Goal: Task Accomplishment & Management: Manage account settings

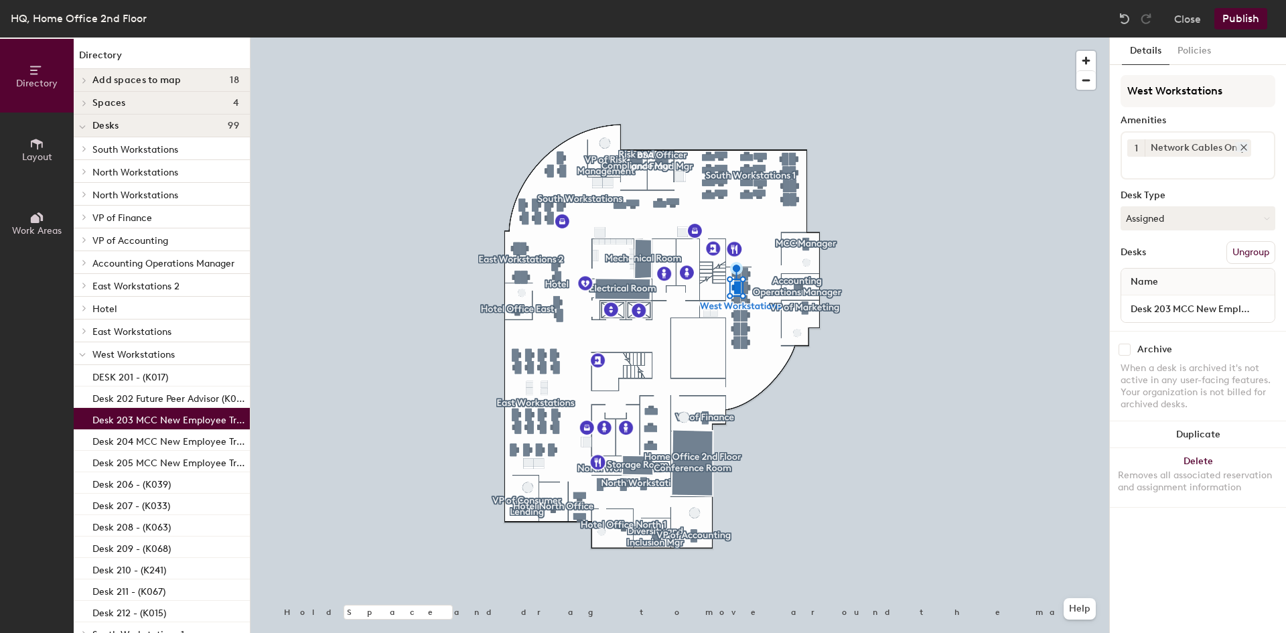
click at [1244, 143] on icon at bounding box center [1243, 147] width 9 height 9
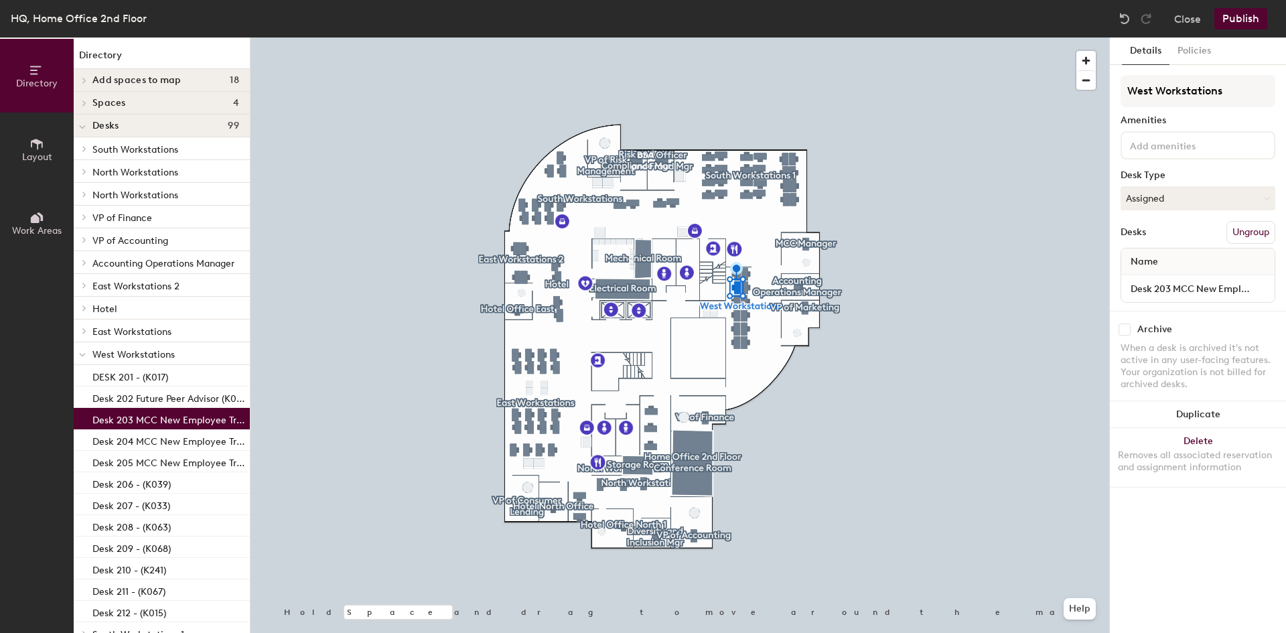
click at [1170, 147] on input at bounding box center [1187, 145] width 121 height 16
type input "doc"
click at [1164, 175] on div "[GEOGRAPHIC_DATA]" at bounding box center [1197, 177] width 151 height 20
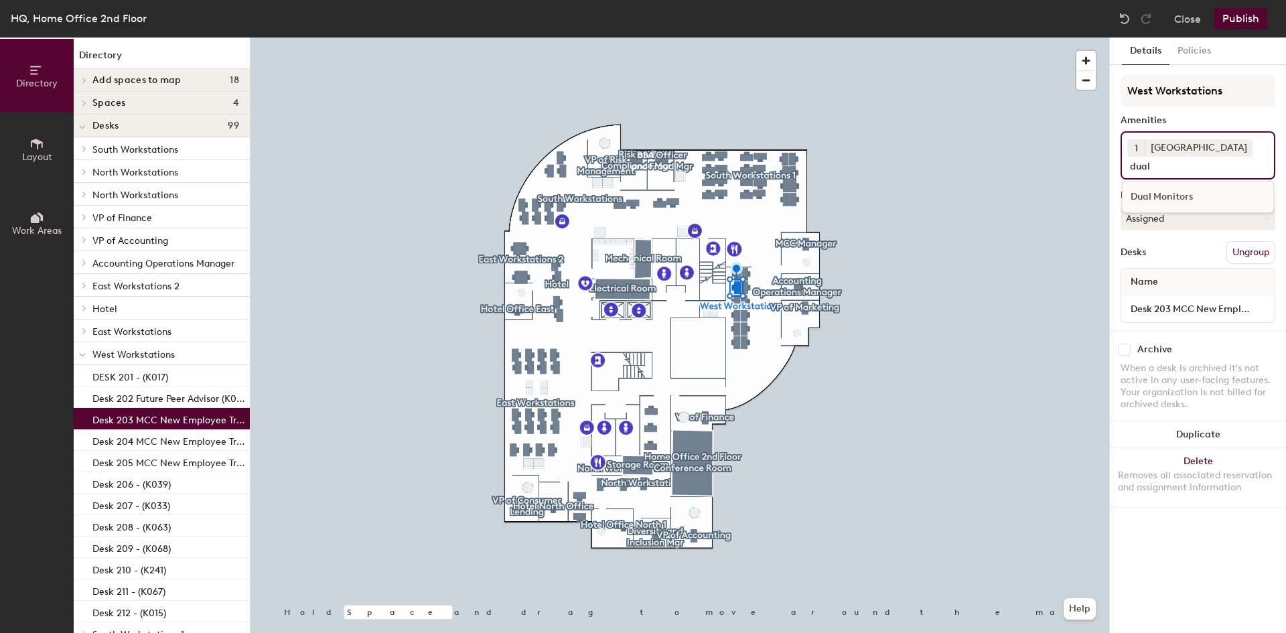
type input "dual"
click at [1177, 194] on div "Dual Monitors" at bounding box center [1197, 197] width 151 height 20
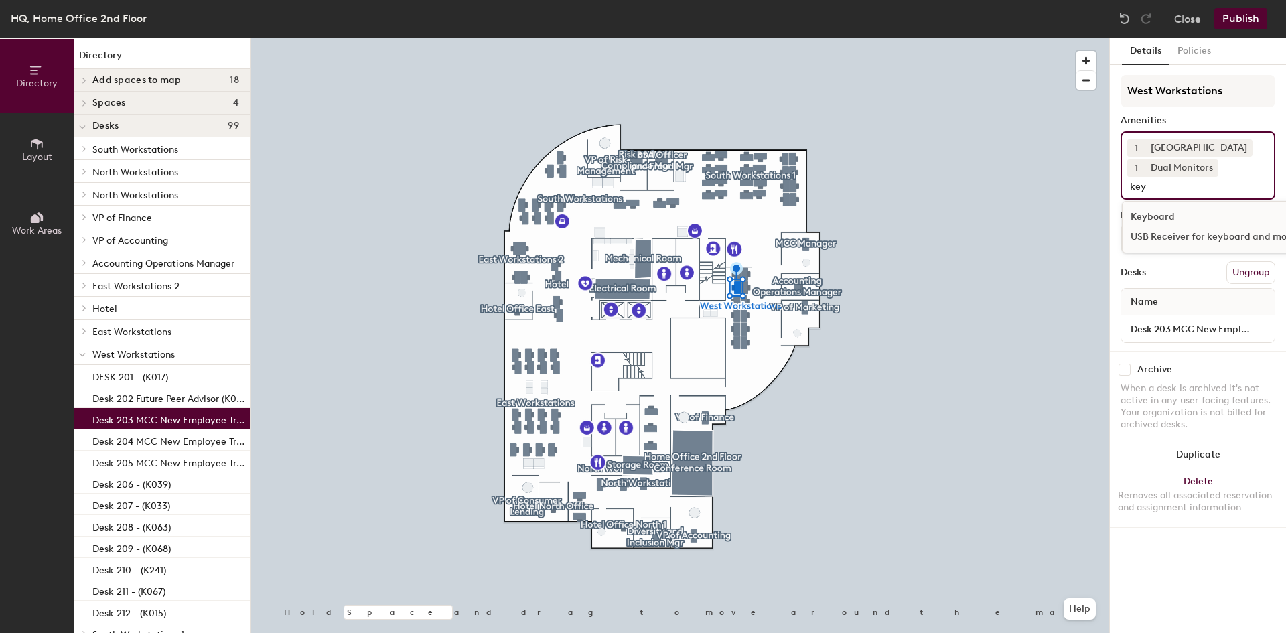
type input "key"
click at [1160, 216] on div "Keyboard" at bounding box center [1232, 217] width 220 height 20
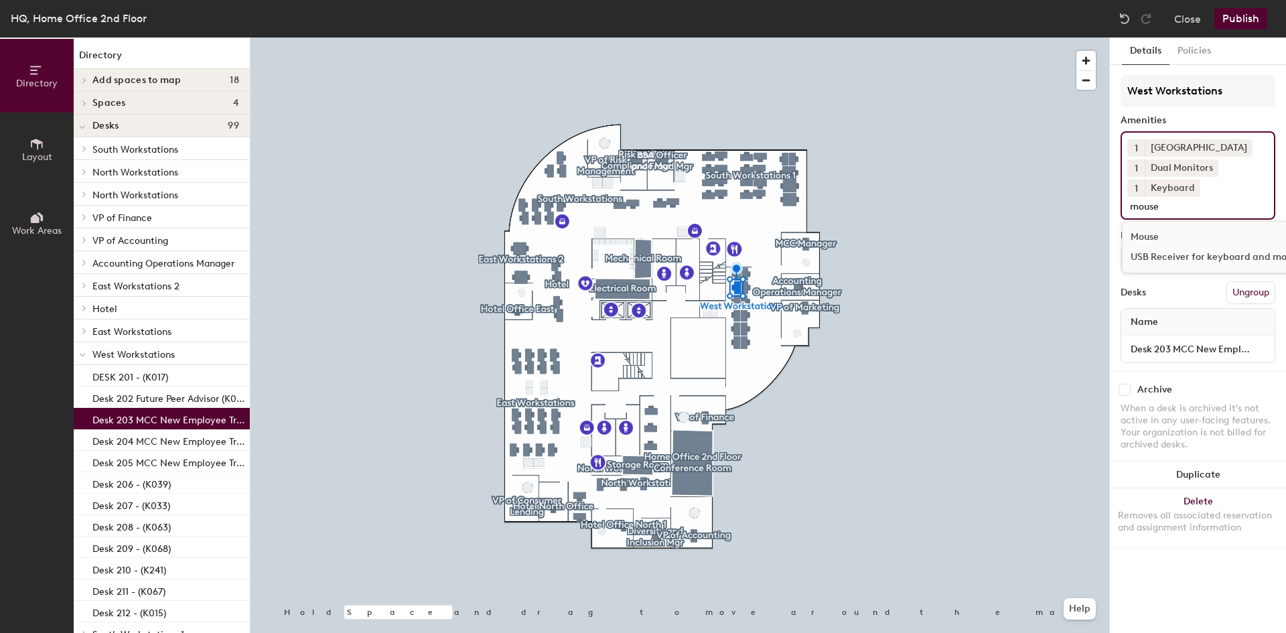
type input "mouse"
click at [1159, 232] on div "Mouse" at bounding box center [1232, 237] width 220 height 20
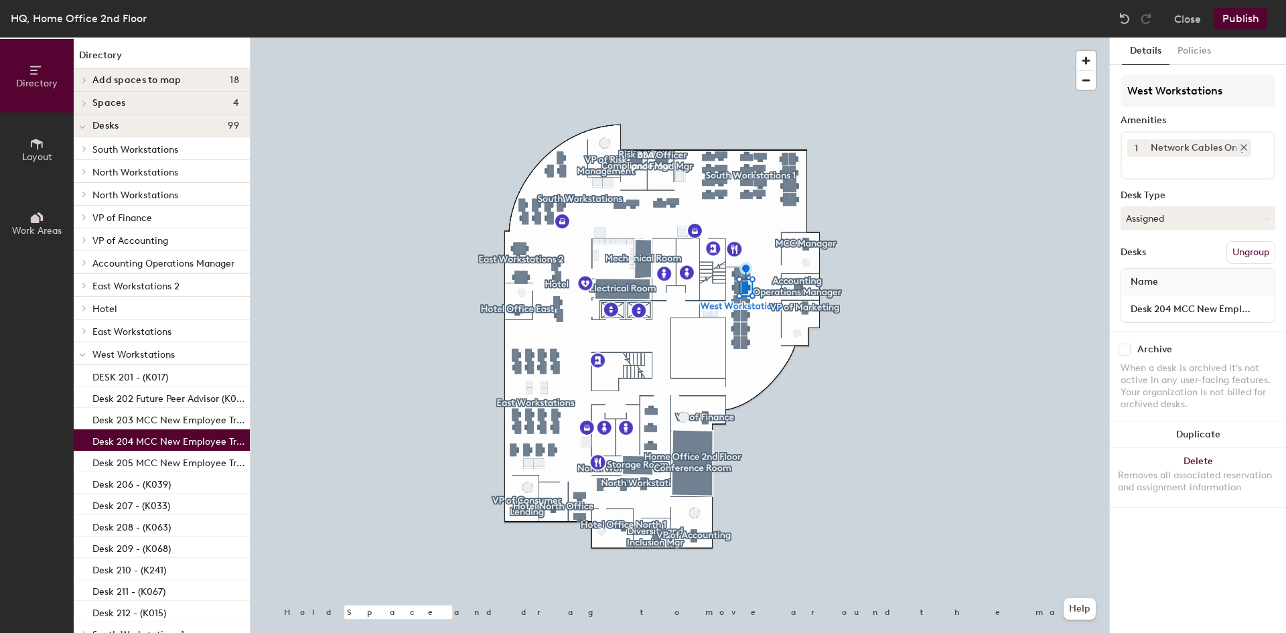
click at [1241, 144] on icon at bounding box center [1243, 147] width 9 height 9
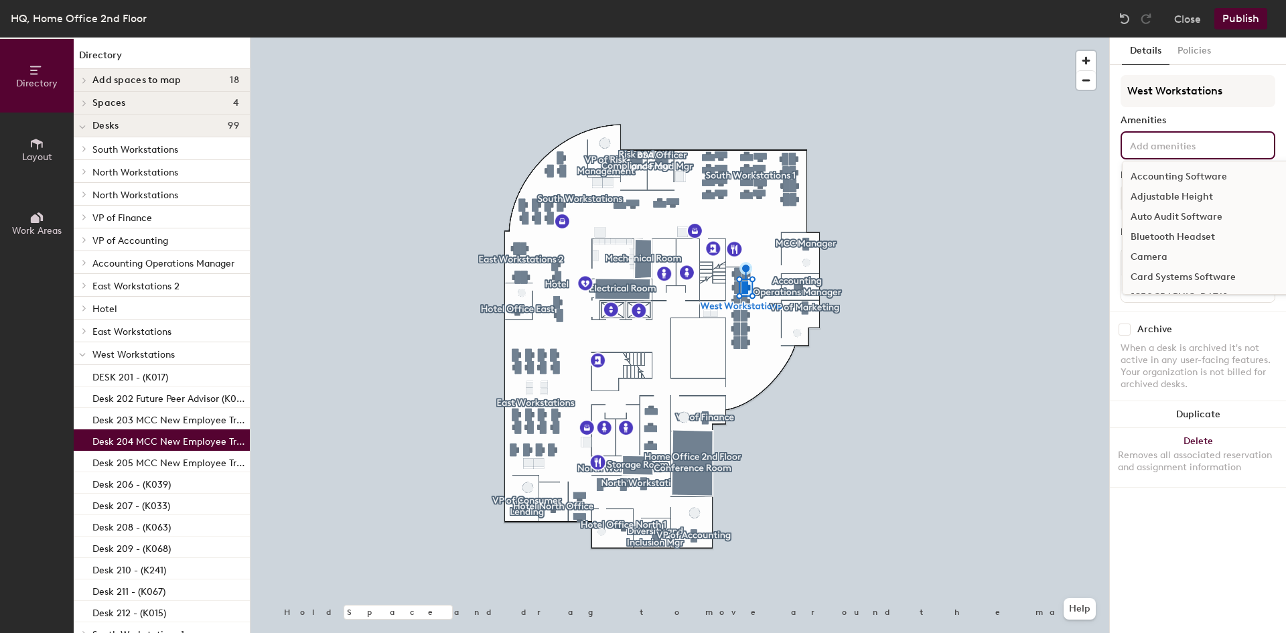
click at [1192, 146] on input at bounding box center [1187, 145] width 121 height 16
type input "docking"
click at [1168, 171] on div "[GEOGRAPHIC_DATA]" at bounding box center [1197, 177] width 151 height 20
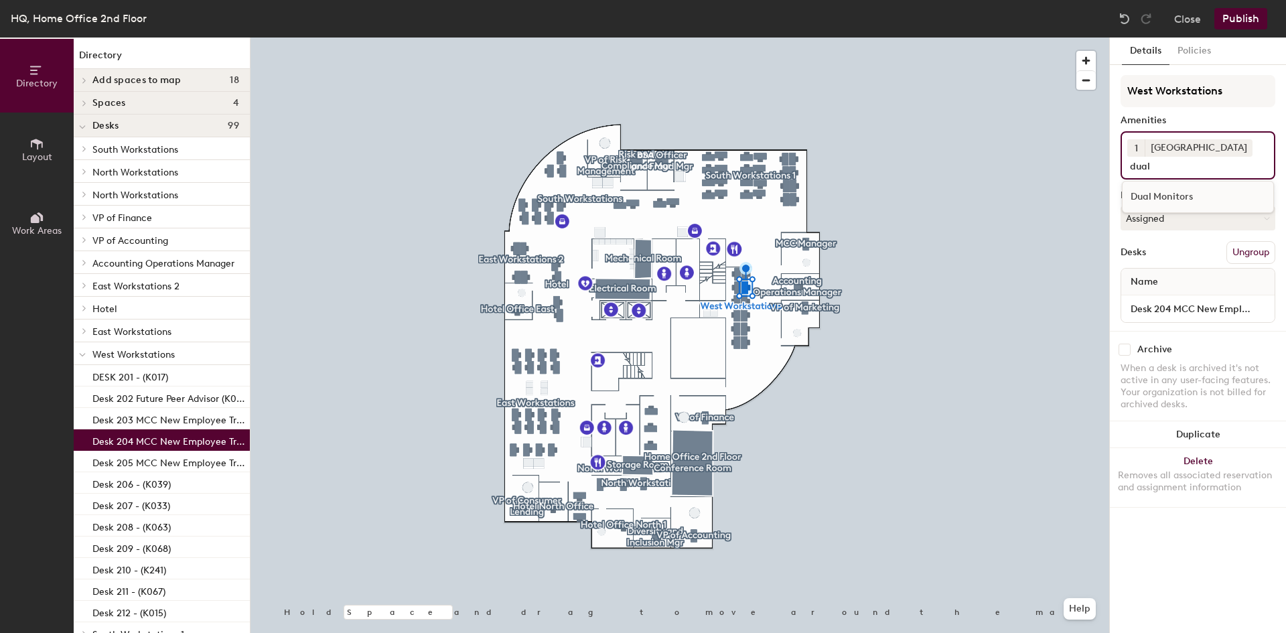
type input "dual"
click at [1167, 197] on div "Dual Monitors" at bounding box center [1197, 197] width 151 height 20
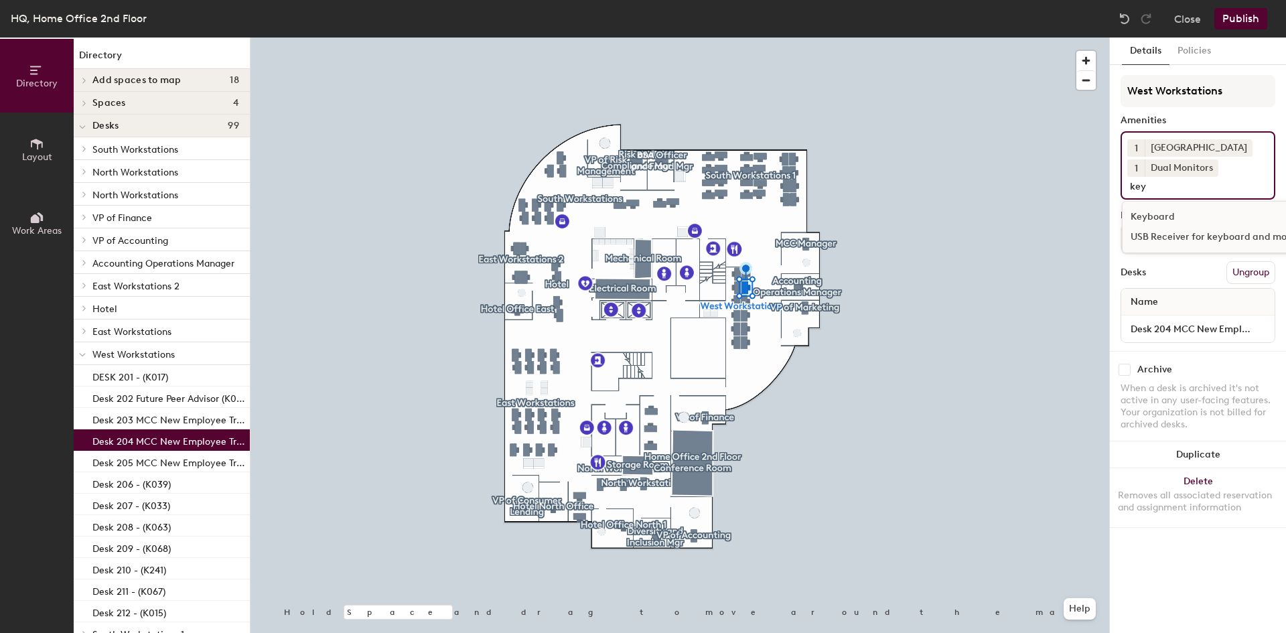
type input "key"
click at [1160, 220] on div "Keyboard" at bounding box center [1232, 217] width 220 height 20
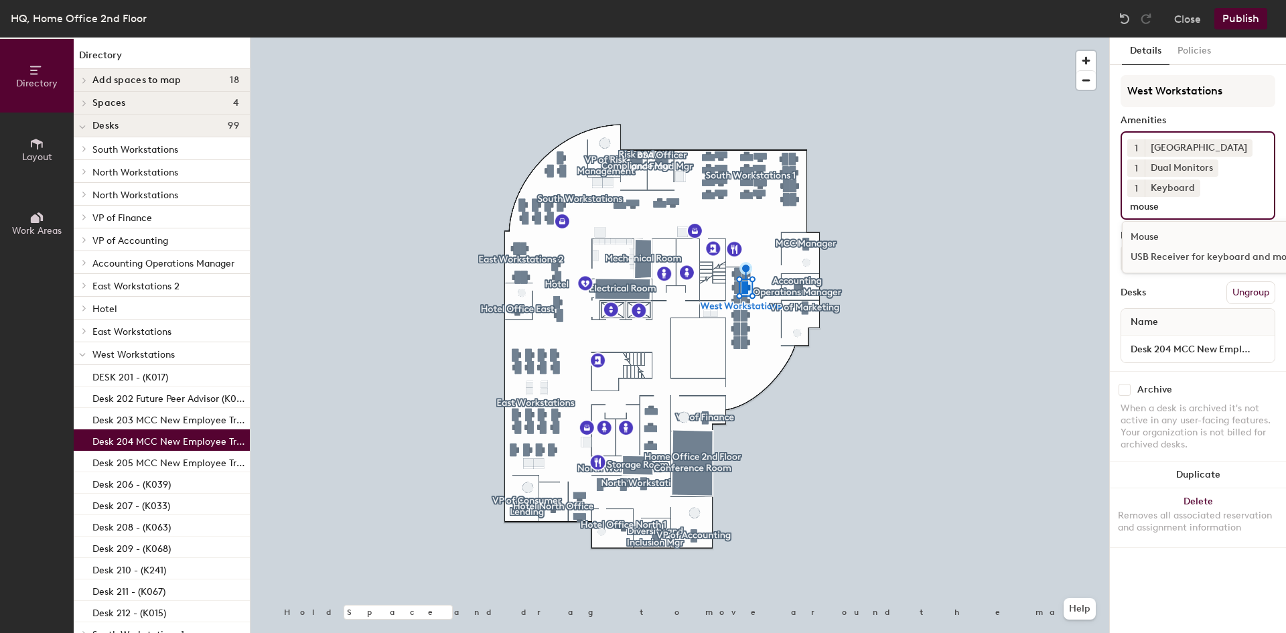
type input "mouse"
click at [1151, 236] on div "Mouse" at bounding box center [1232, 237] width 220 height 20
click at [1247, 15] on button "Publish" at bounding box center [1240, 18] width 53 height 21
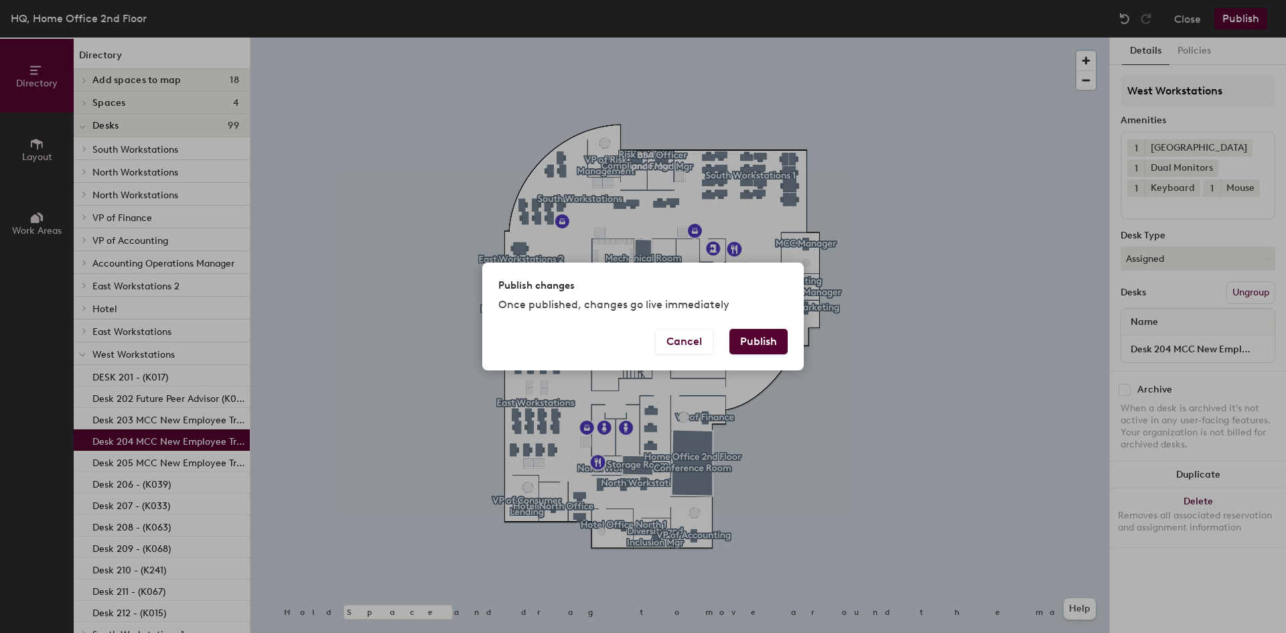
click at [758, 338] on button "Publish" at bounding box center [758, 341] width 58 height 25
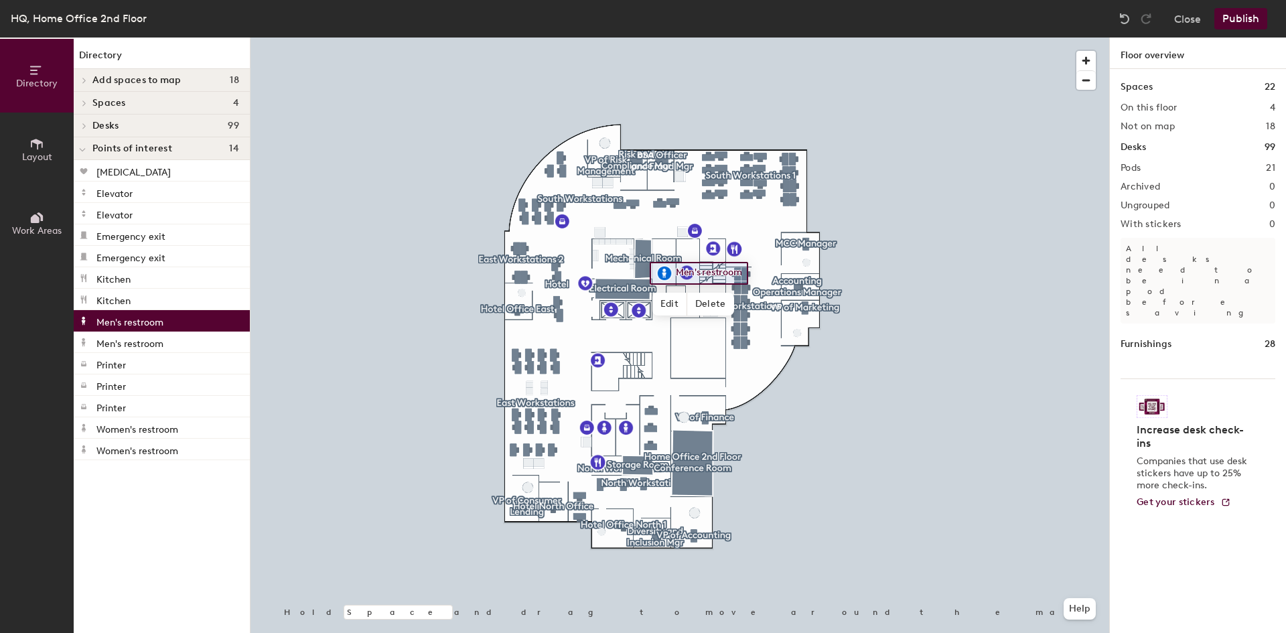
click at [759, 37] on div at bounding box center [679, 37] width 858 height 0
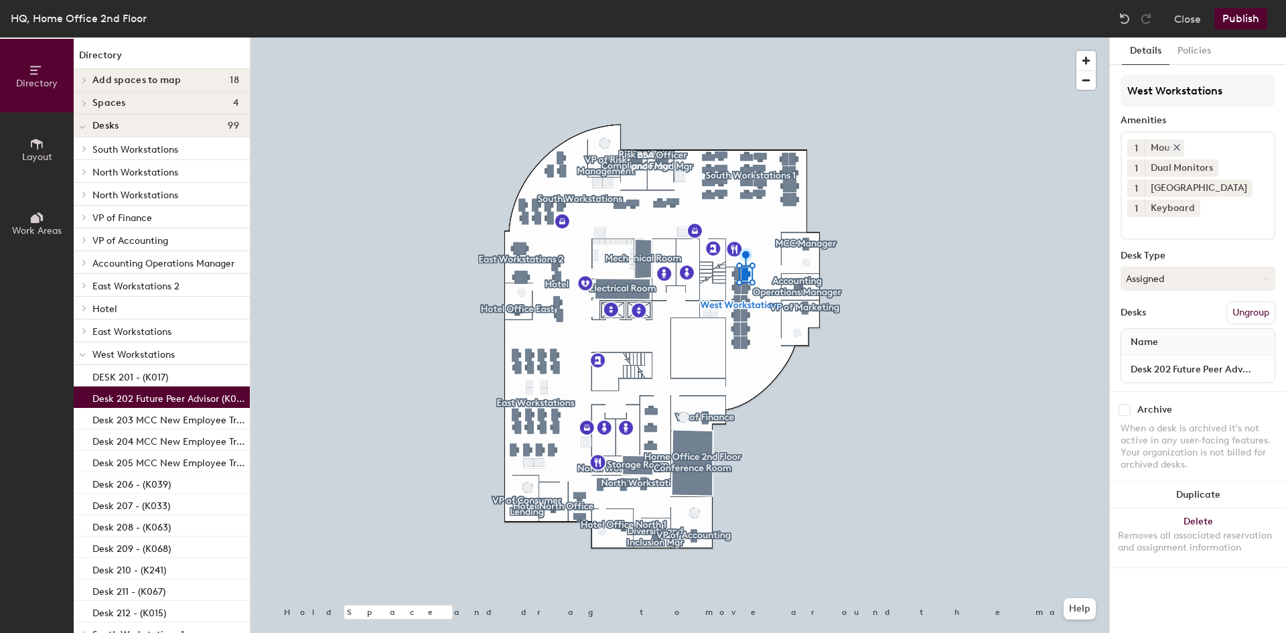
click at [1177, 146] on icon at bounding box center [1176, 147] width 9 height 9
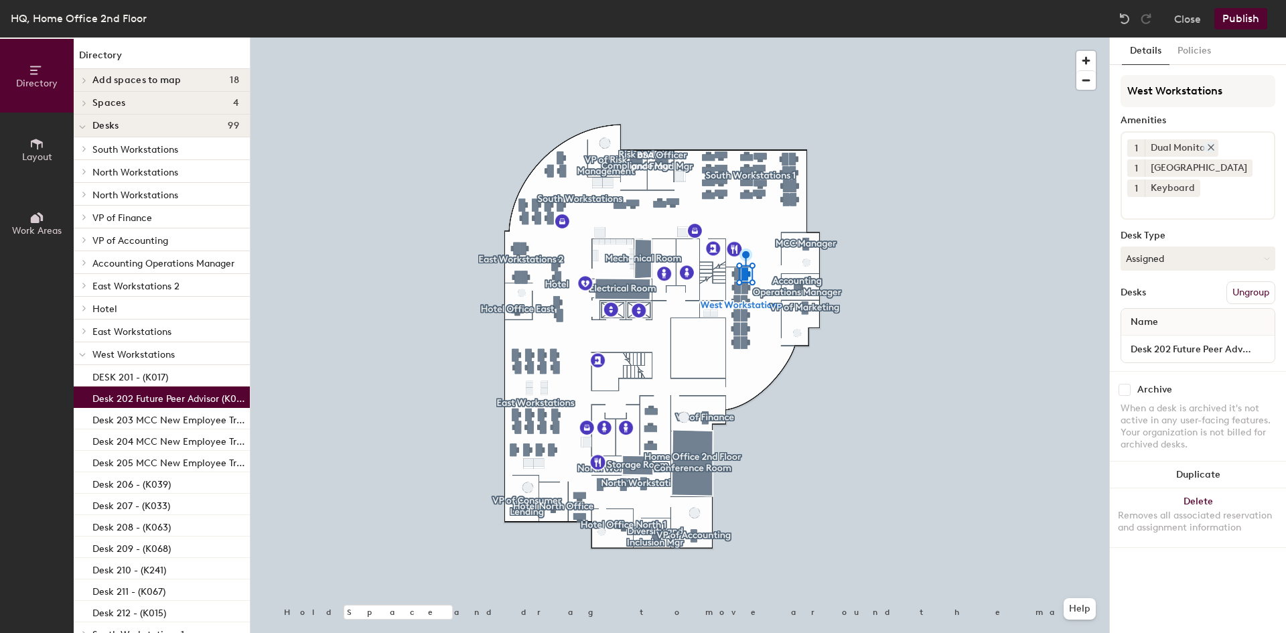
click at [1210, 146] on icon at bounding box center [1210, 147] width 5 height 5
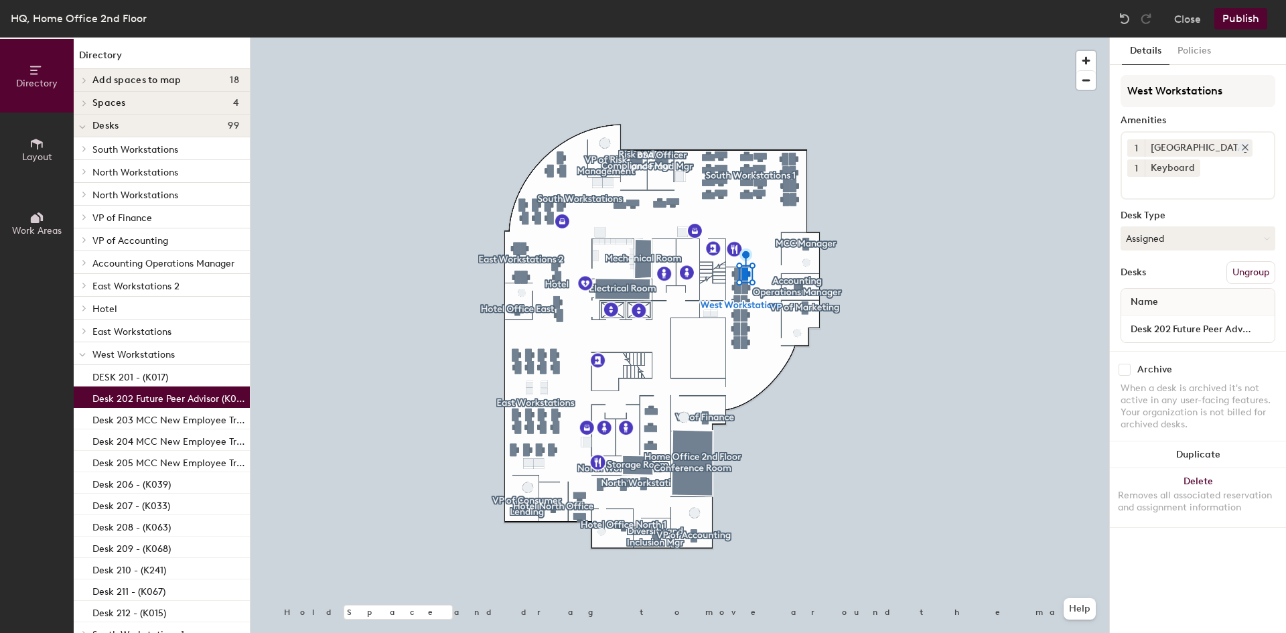
click at [1240, 145] on icon at bounding box center [1244, 147] width 9 height 9
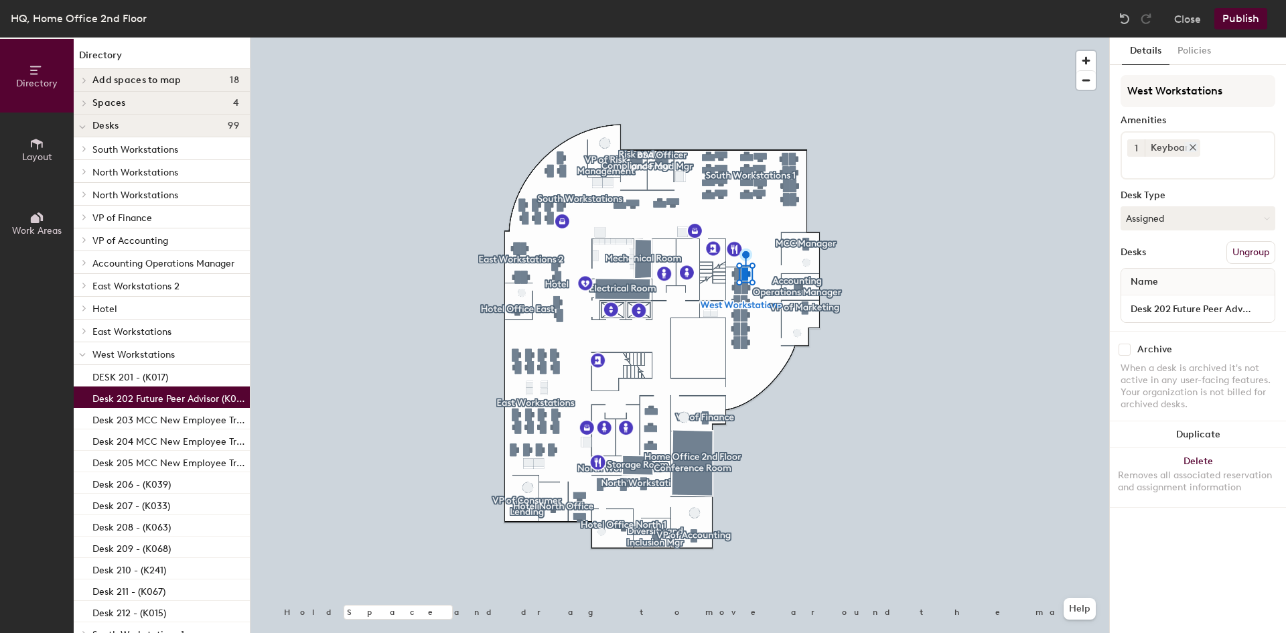
click at [1190, 145] on icon at bounding box center [1192, 147] width 9 height 9
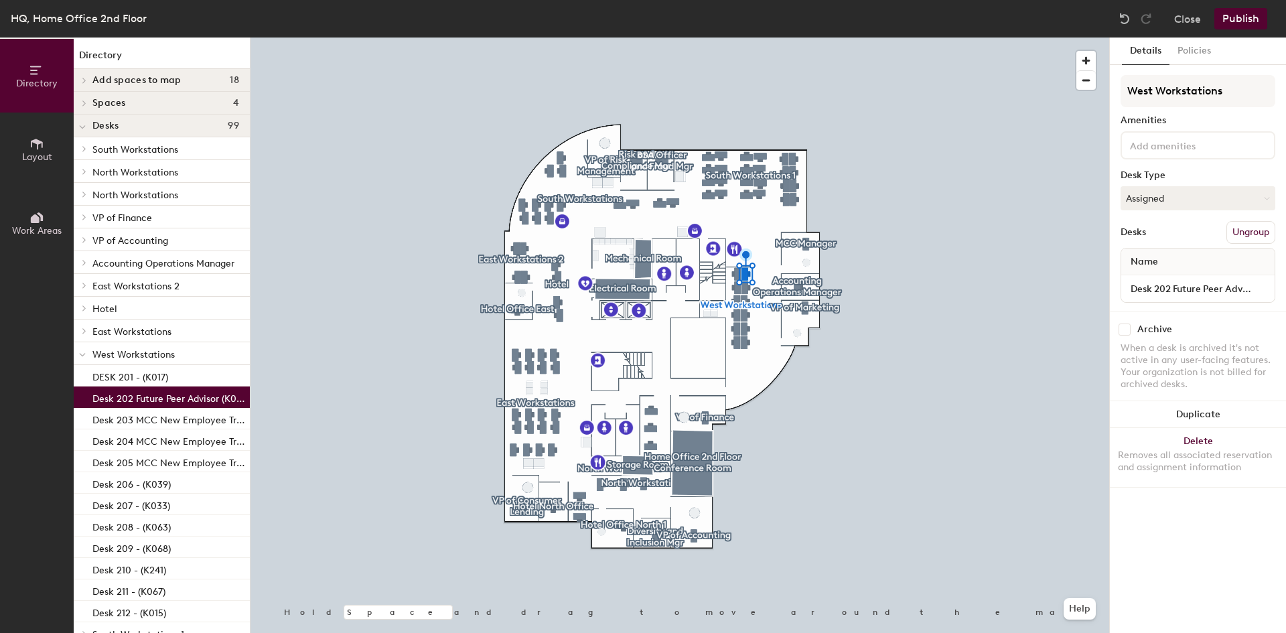
click at [1175, 144] on input at bounding box center [1187, 145] width 121 height 16
type input "Network cab"
click at [1168, 180] on div "Network Cables Only" at bounding box center [1197, 177] width 151 height 20
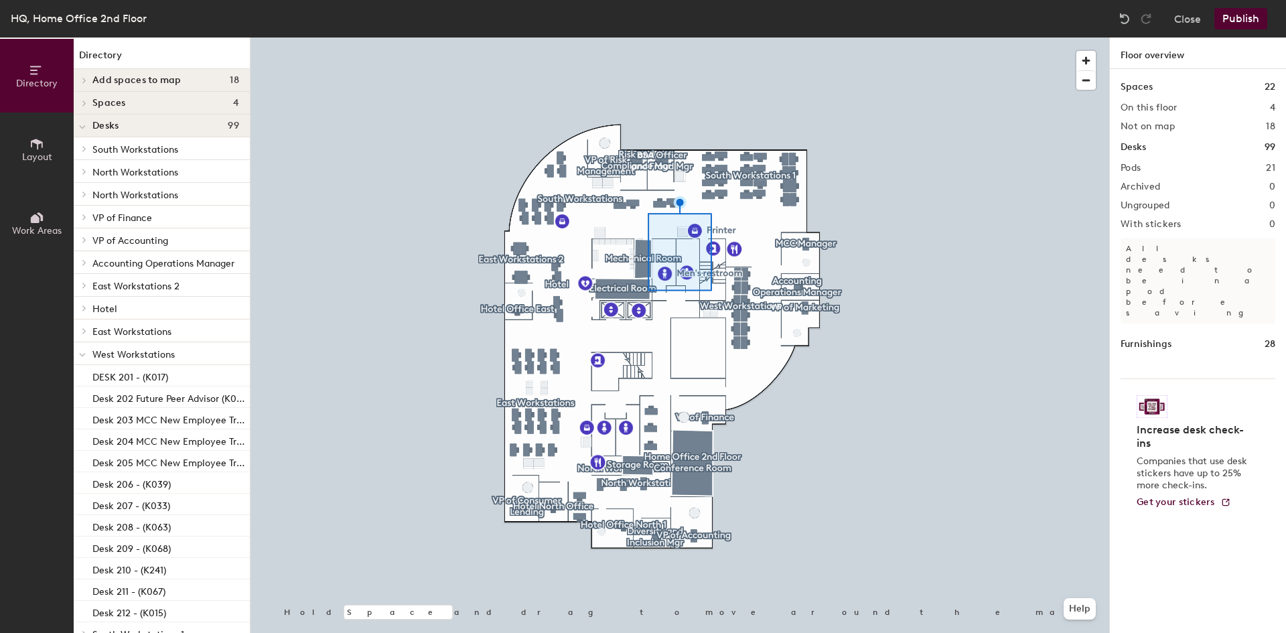
click at [938, 37] on div at bounding box center [679, 37] width 858 height 0
click at [749, 37] on div at bounding box center [679, 37] width 858 height 0
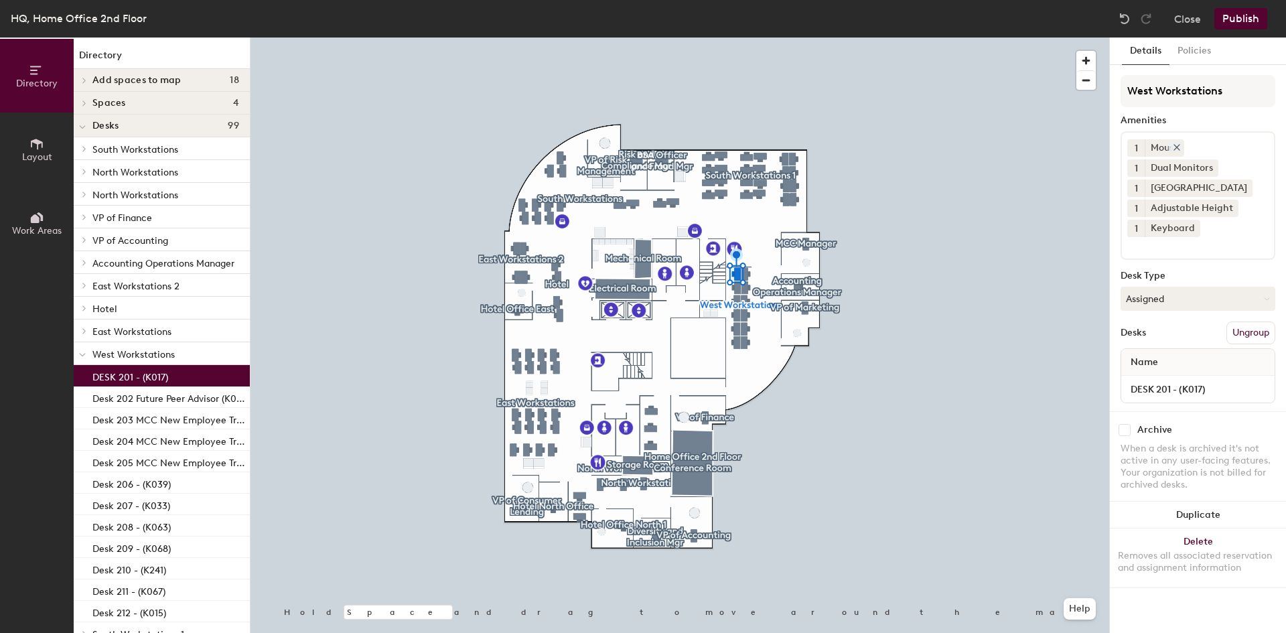
click at [1178, 148] on icon at bounding box center [1176, 147] width 5 height 5
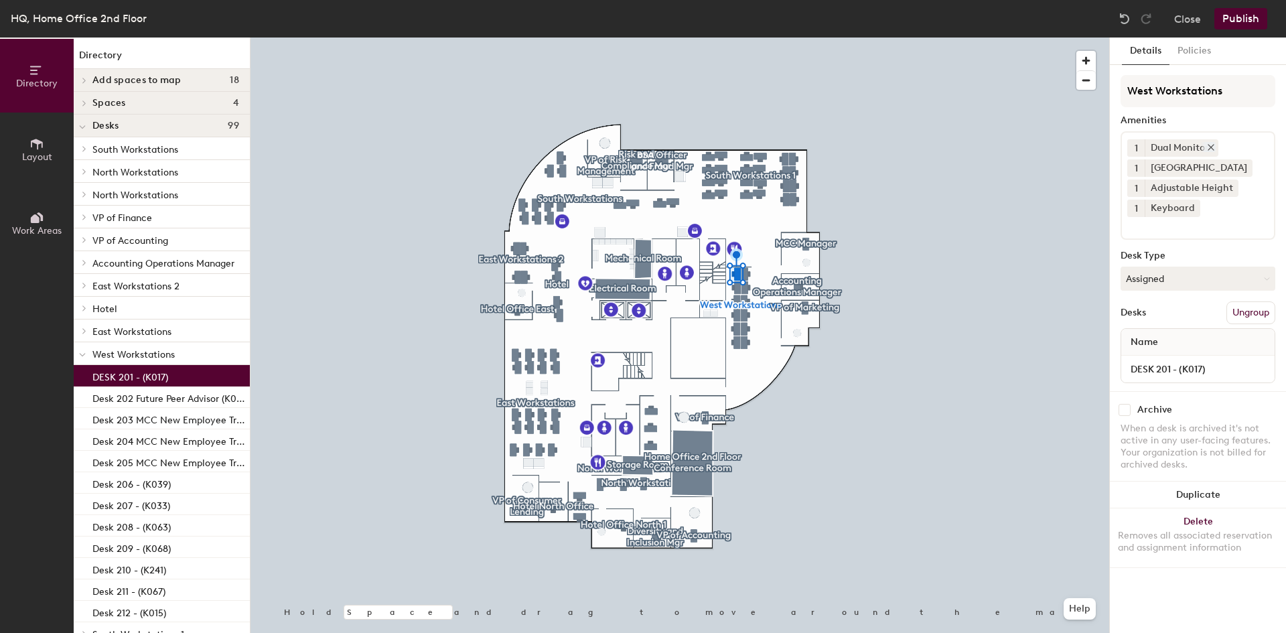
click at [1211, 145] on icon at bounding box center [1210, 147] width 9 height 9
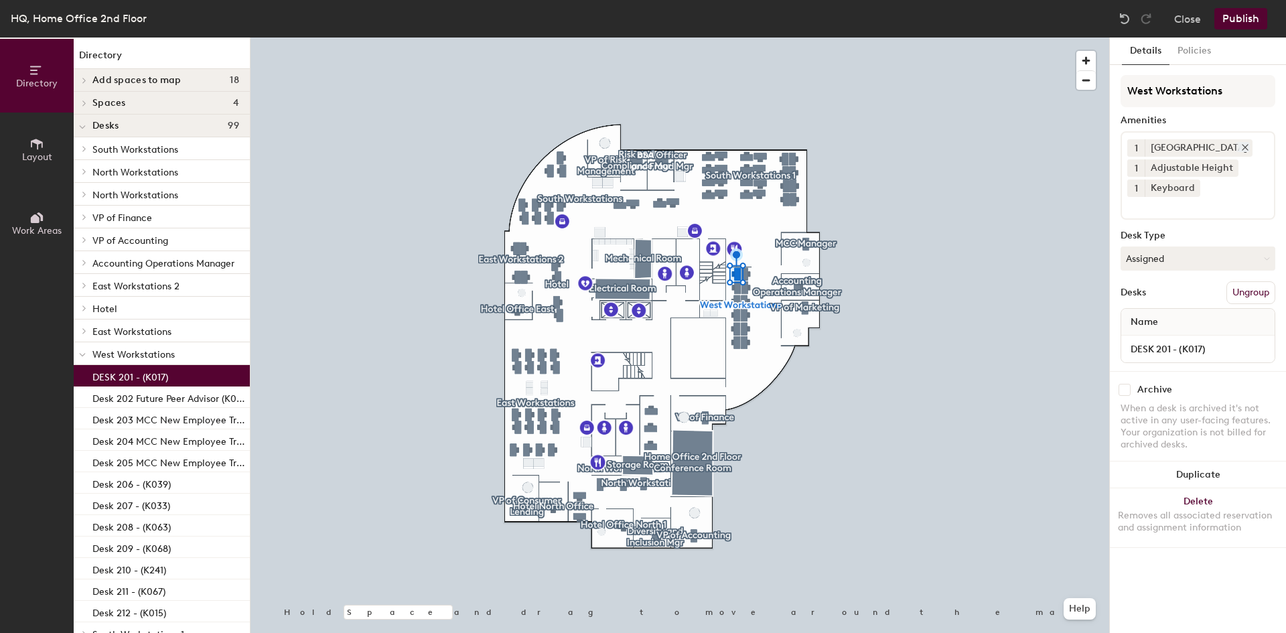
click at [1235, 145] on div at bounding box center [1242, 147] width 15 height 10
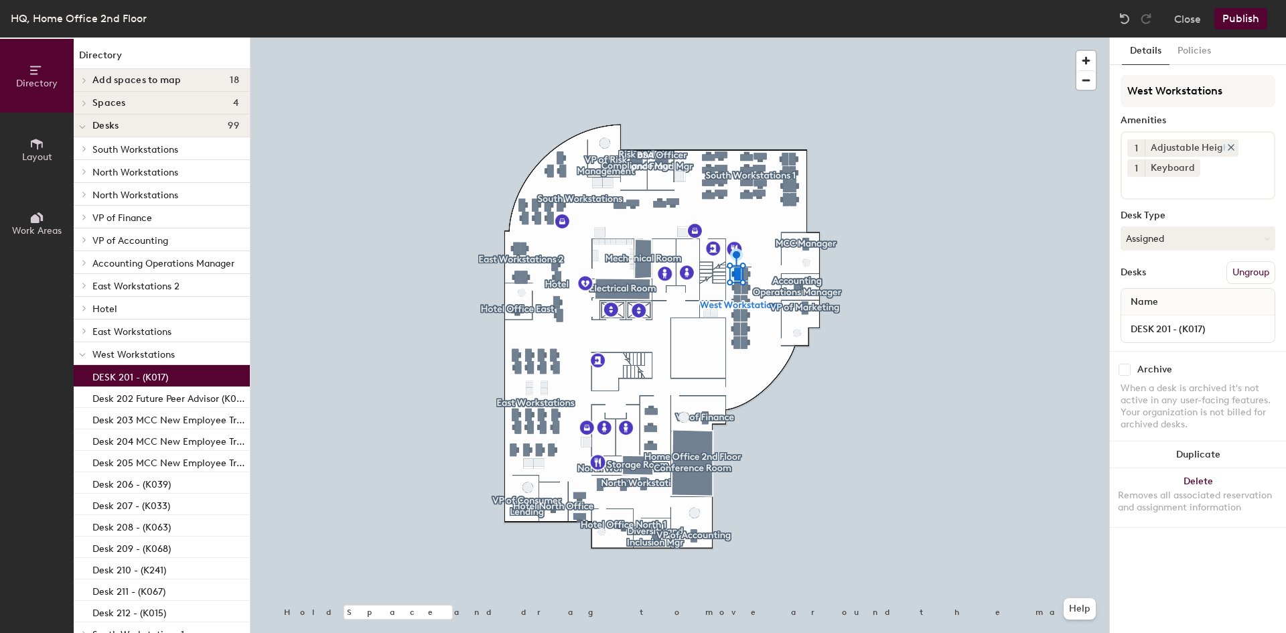
click at [1226, 149] on icon at bounding box center [1230, 147] width 9 height 9
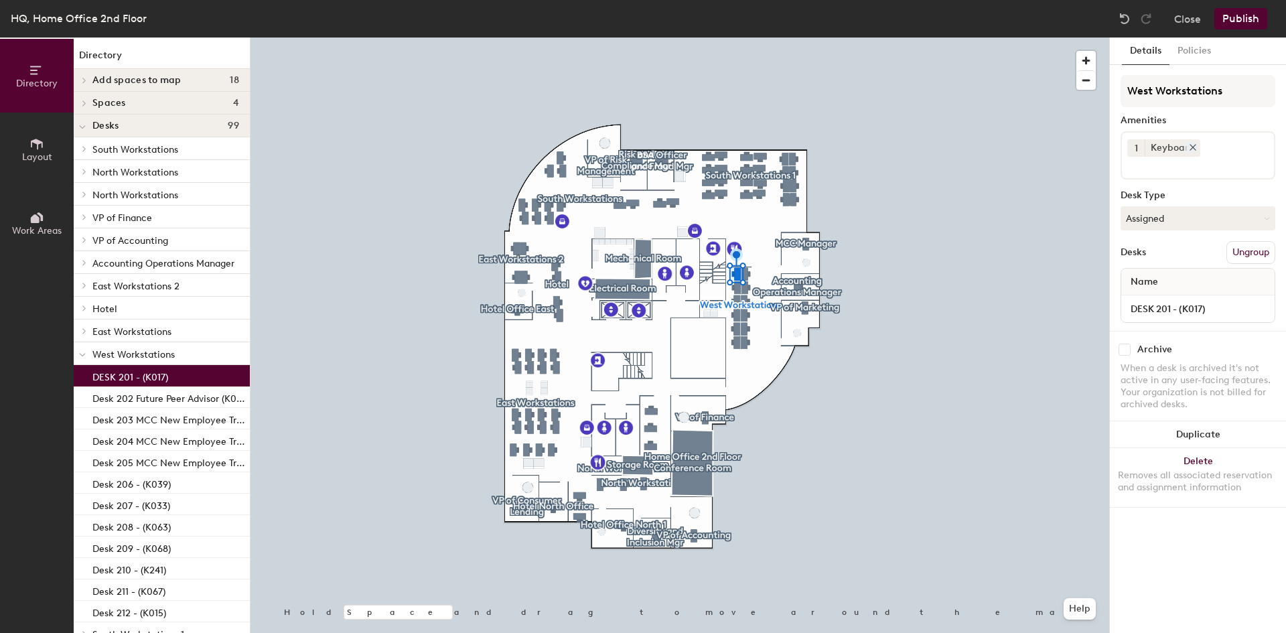
click at [1191, 150] on icon at bounding box center [1192, 147] width 9 height 9
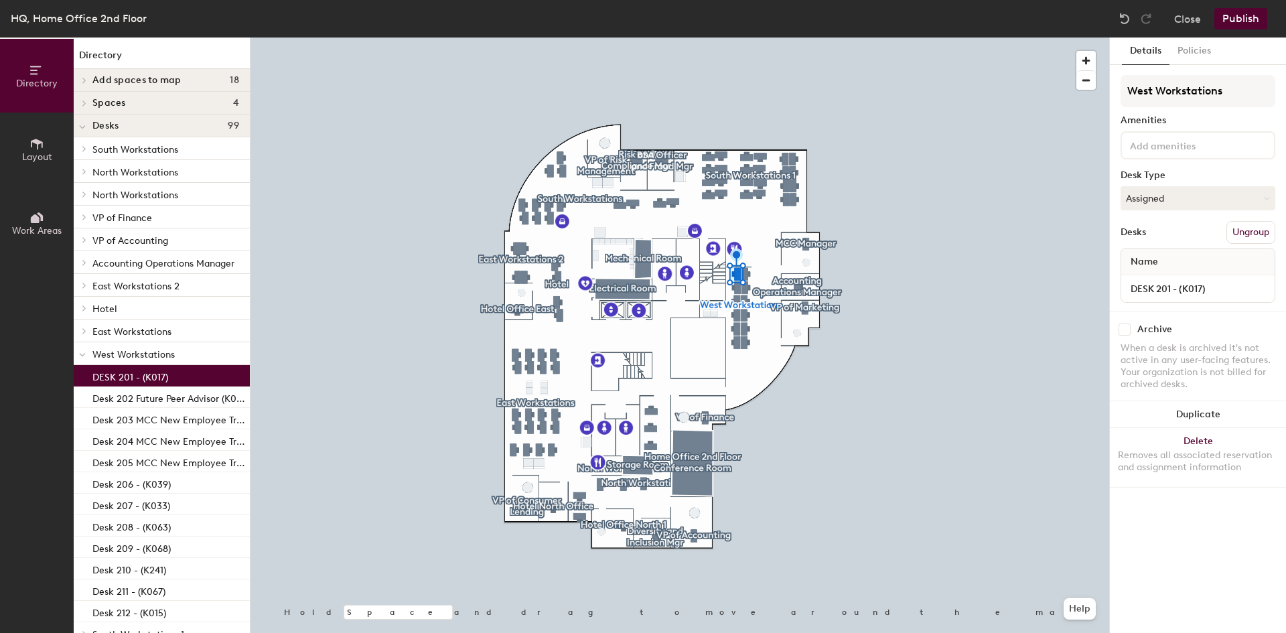
click at [1148, 149] on input at bounding box center [1187, 145] width 121 height 16
type input "netw"
click at [1156, 174] on div "Network Cables Only" at bounding box center [1197, 177] width 151 height 20
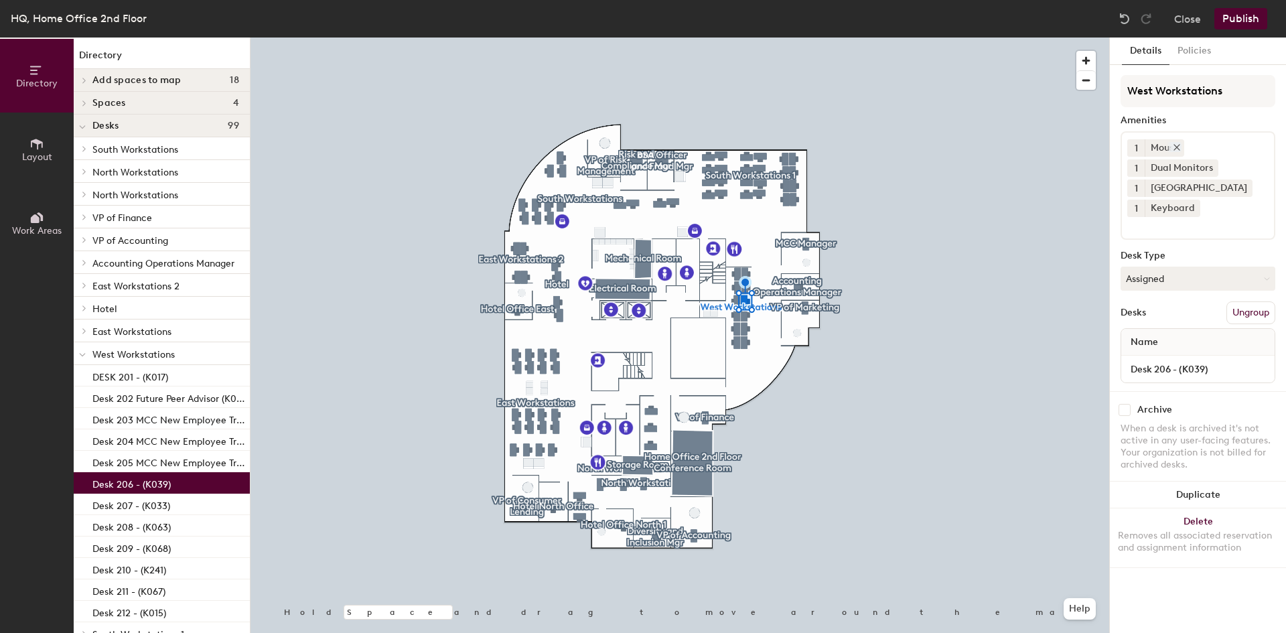
click at [1178, 146] on icon at bounding box center [1176, 147] width 5 height 5
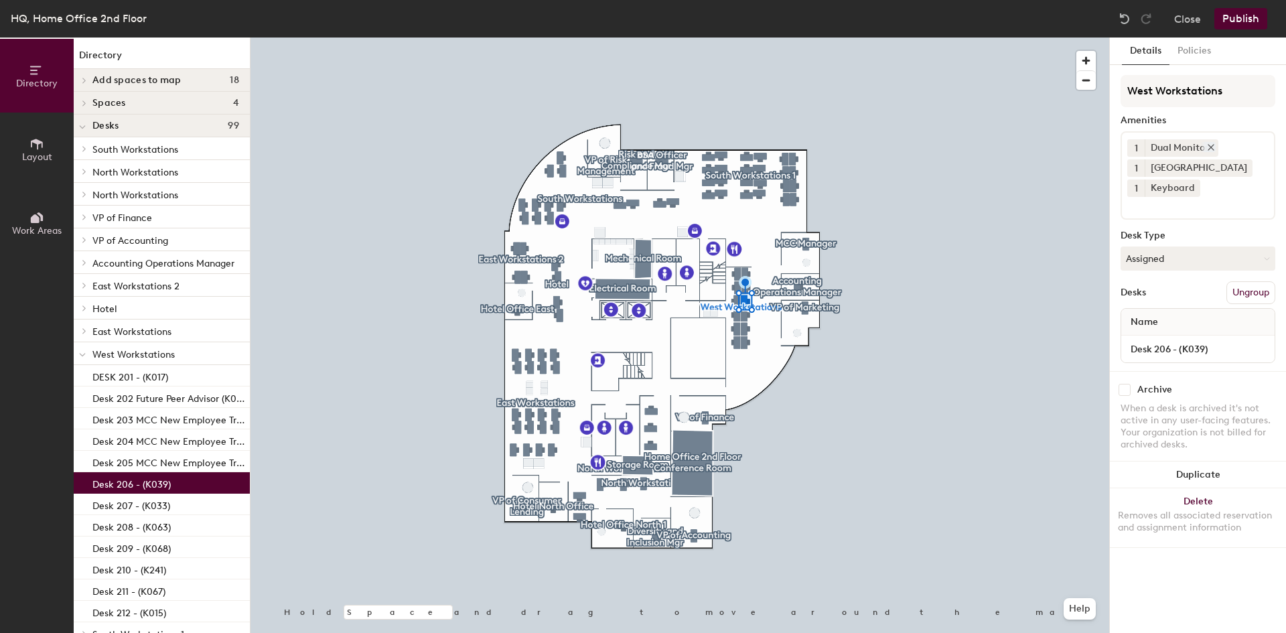
click at [1212, 145] on icon at bounding box center [1210, 147] width 9 height 9
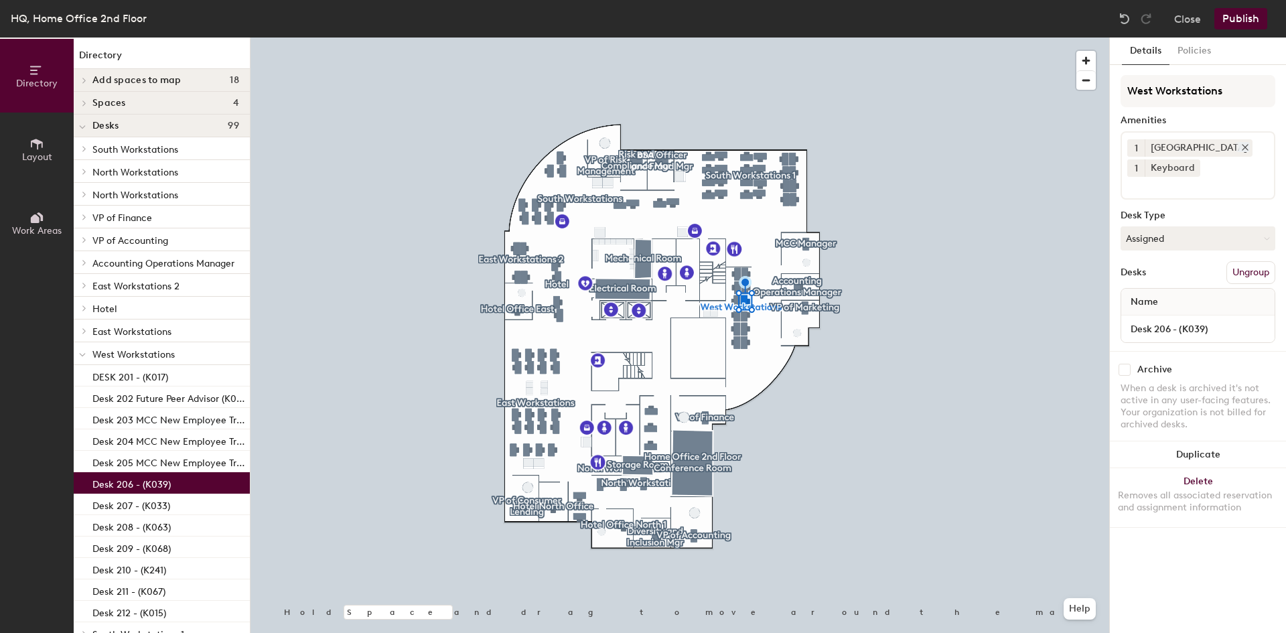
click at [1242, 147] on icon at bounding box center [1244, 147] width 5 height 5
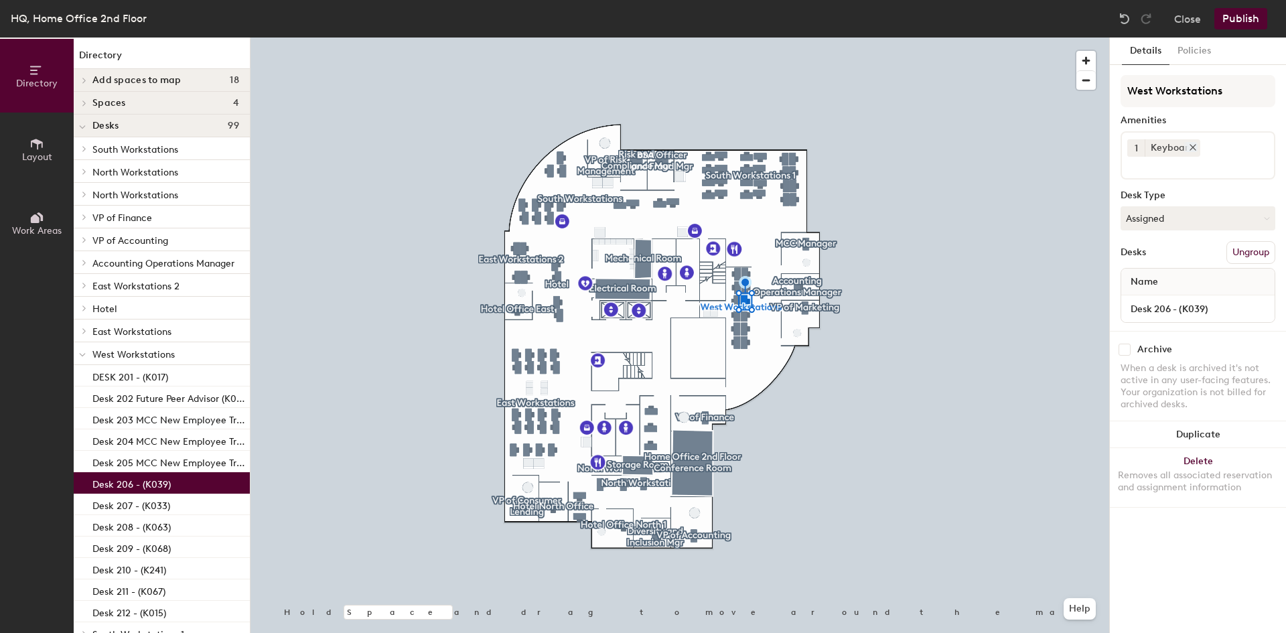
click at [1190, 145] on icon at bounding box center [1192, 147] width 5 height 5
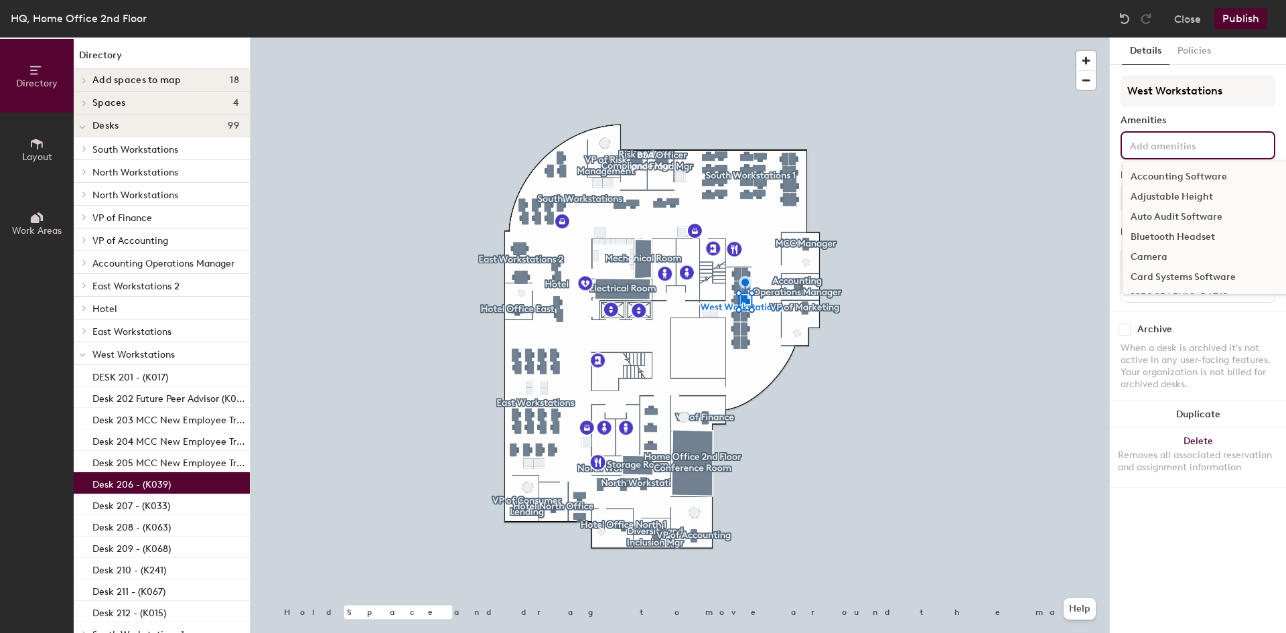
click at [1148, 147] on input at bounding box center [1187, 145] width 121 height 16
type input "networ"
click at [1151, 171] on div "Network Cables Only" at bounding box center [1197, 177] width 151 height 20
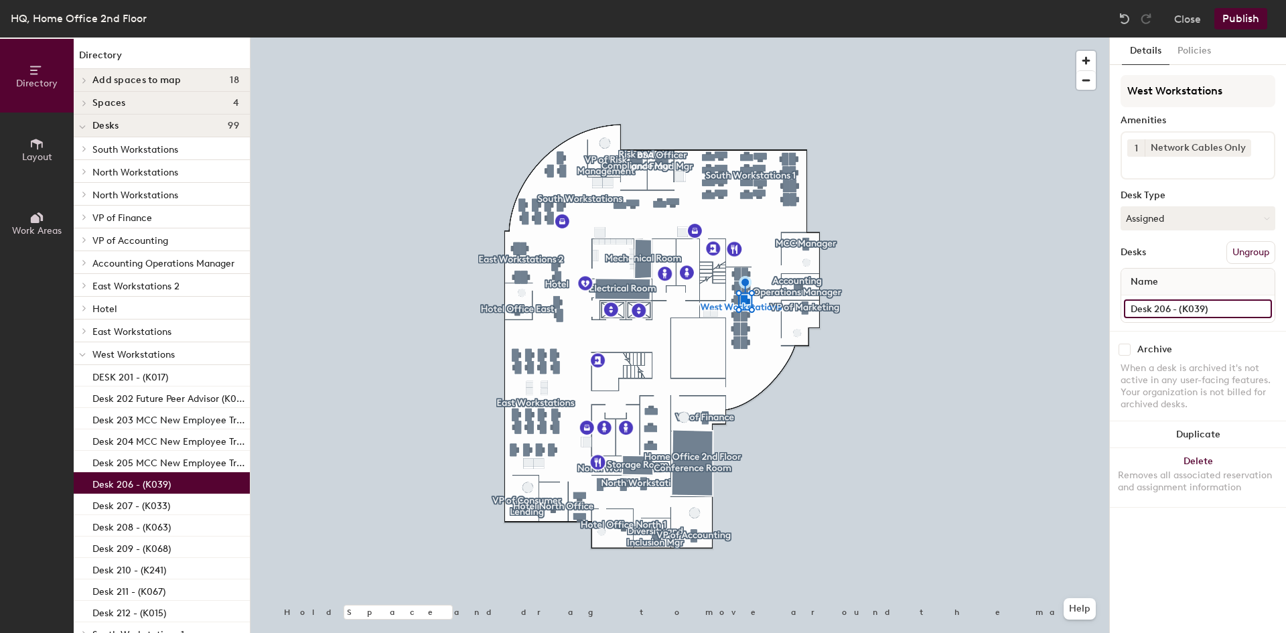
click at [1214, 305] on input "Desk 206 - (K039)" at bounding box center [1198, 308] width 148 height 19
click at [1215, 305] on input "Desk 206 - (K039)" at bounding box center [1198, 308] width 148 height 19
type input "Desk 206 - (K039) New Employee"
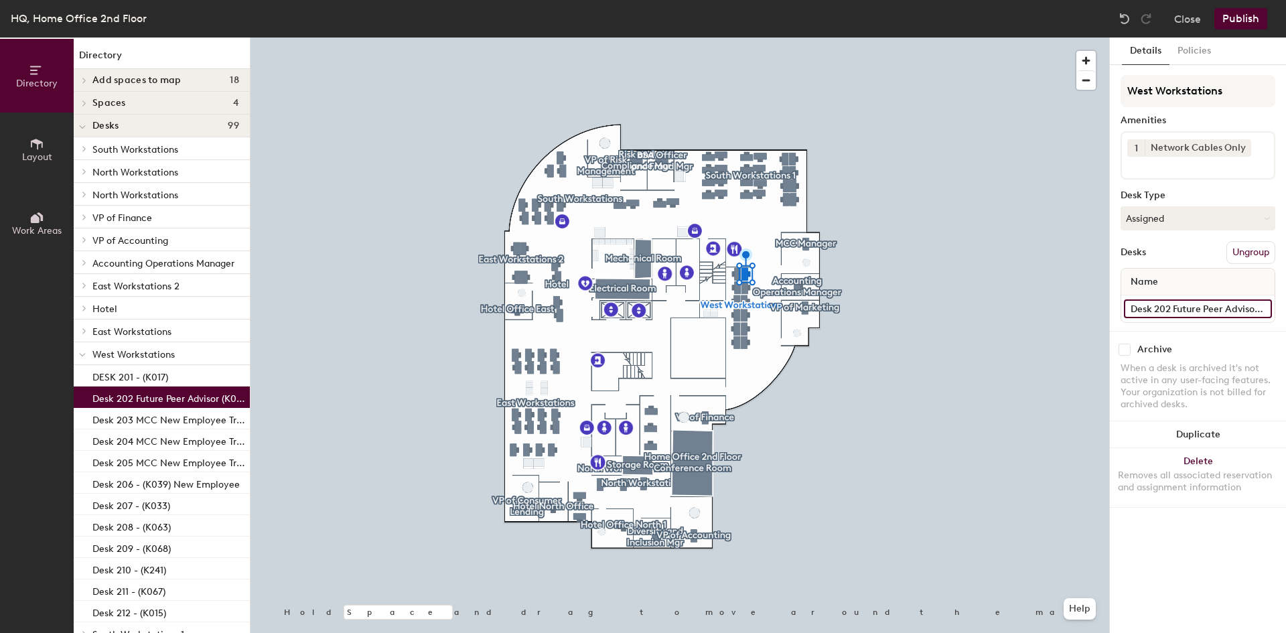
click at [1212, 309] on input "Desk 202 Future Peer Advisor (K075)" at bounding box center [1198, 308] width 148 height 19
click at [1185, 307] on input "Desk 202 Future Peer Advisor (K075)" at bounding box center [1198, 308] width 148 height 19
drag, startPoint x: 1172, startPoint y: 308, endPoint x: 1233, endPoint y: 309, distance: 61.6
click at [1233, 309] on input "Desk 202 Future Peer Advisor (K075)" at bounding box center [1198, 308] width 148 height 19
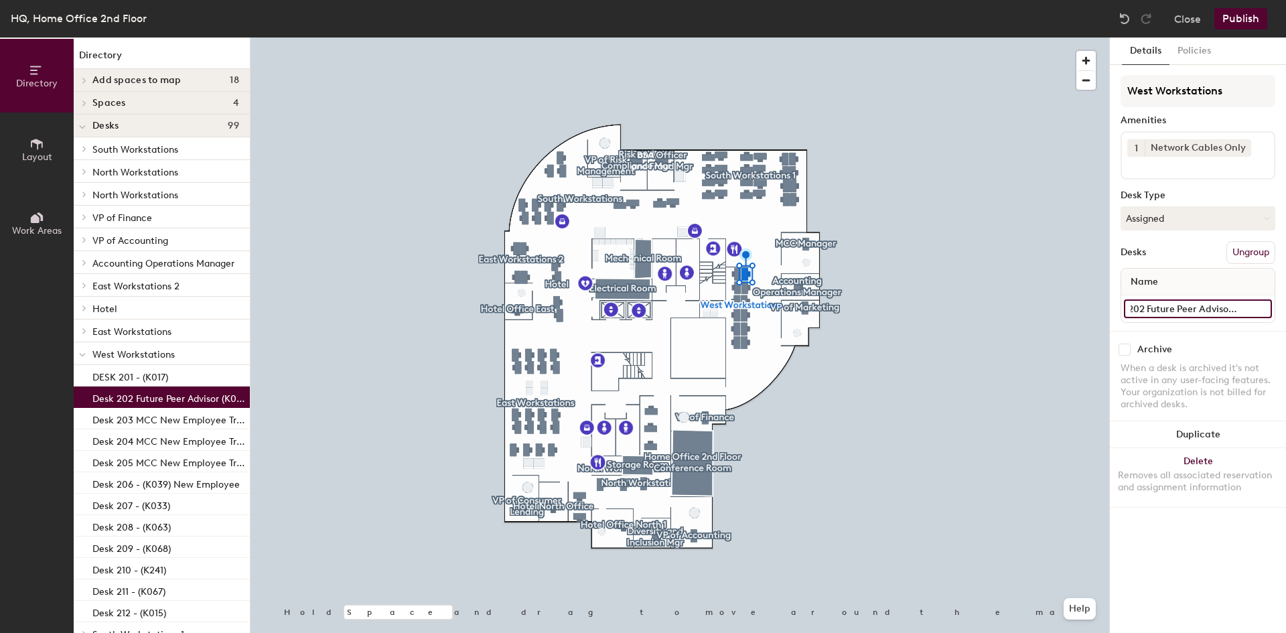
click at [1162, 309] on input "Desk 202 Future Peer Advisor (K075)" at bounding box center [1198, 308] width 148 height 19
click at [1146, 310] on input "Desk 202 Future Peer Advisor (K075)" at bounding box center [1198, 308] width 148 height 19
click at [1152, 307] on input "Desk 202 Future Peer Advisor (K075)" at bounding box center [1198, 308] width 148 height 19
click at [1147, 308] on input "Desk 202 Future Peer Advisor (K075)" at bounding box center [1198, 308] width 148 height 19
click at [1152, 307] on input "Desk 202 Future Peer Advisor (K075)" at bounding box center [1198, 308] width 148 height 19
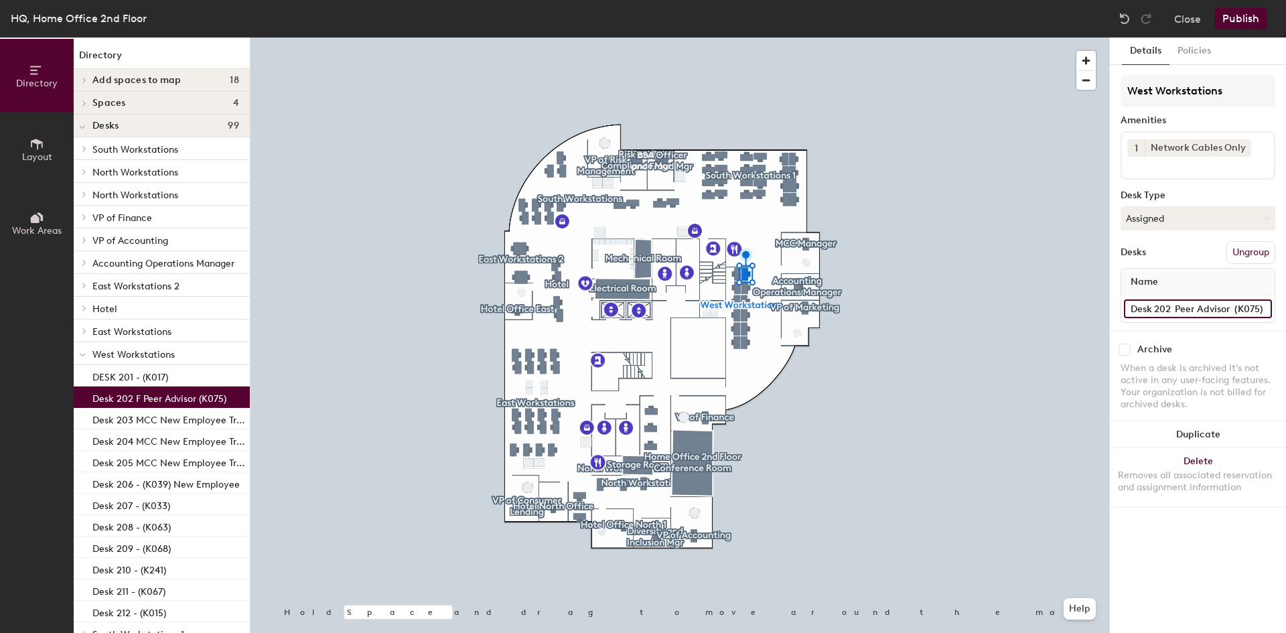
scroll to position [0, 0]
click at [1200, 310] on input "Desk 202 (K075)" at bounding box center [1198, 308] width 148 height 19
click at [1209, 308] on input "Desk 202 (K075)" at bounding box center [1198, 308] width 148 height 19
type input "Desk 202 (K075) New Employee"
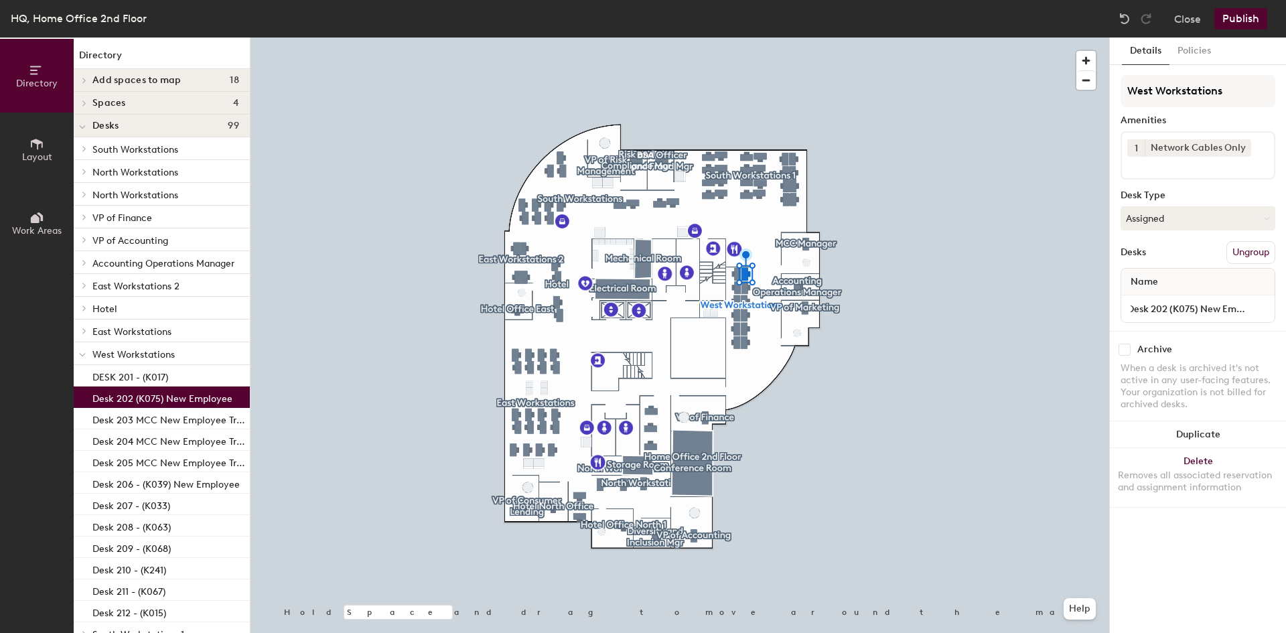
scroll to position [0, 0]
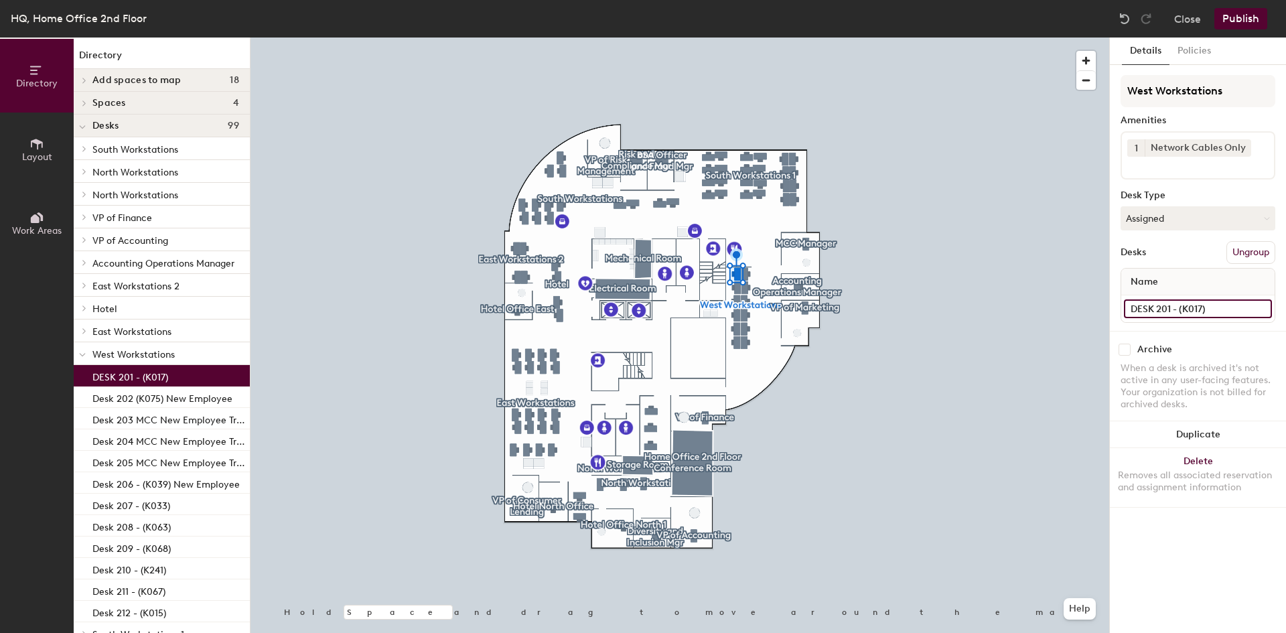
click at [1224, 307] on input "DESK 201 - (K017)" at bounding box center [1198, 308] width 148 height 19
click at [1215, 306] on input "DESK 201 - (K017)" at bounding box center [1198, 308] width 148 height 19
type input "DESK 201 - (K017) New Employee"
click at [1009, 37] on div at bounding box center [679, 37] width 858 height 0
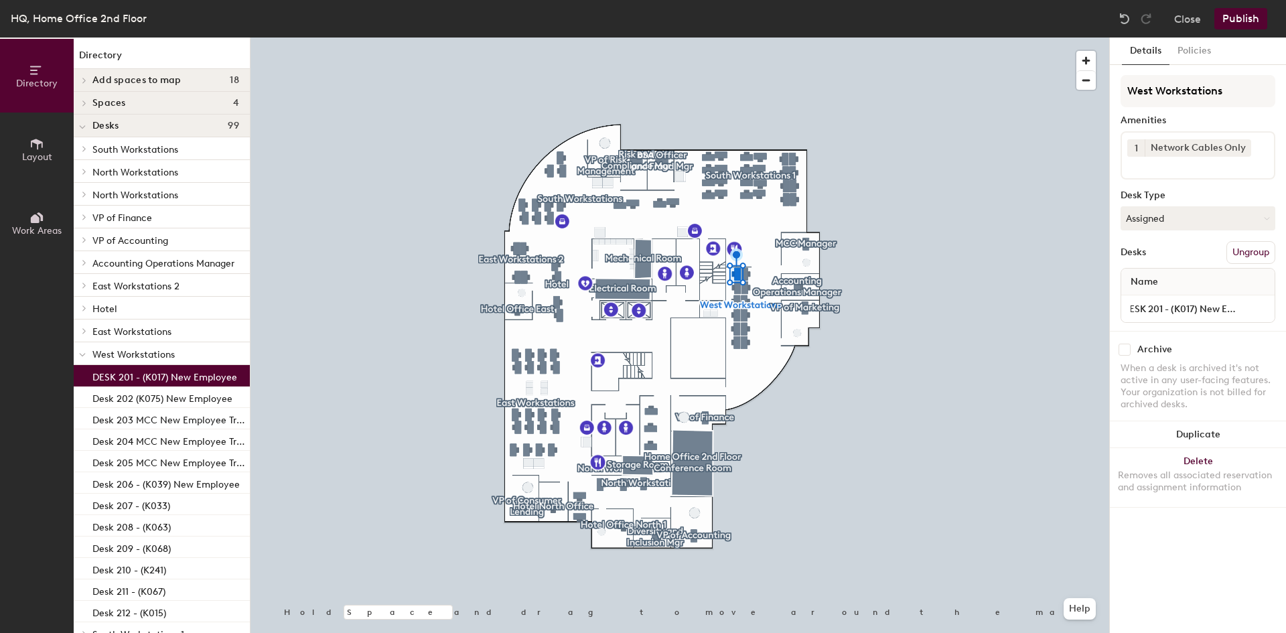
scroll to position [0, 0]
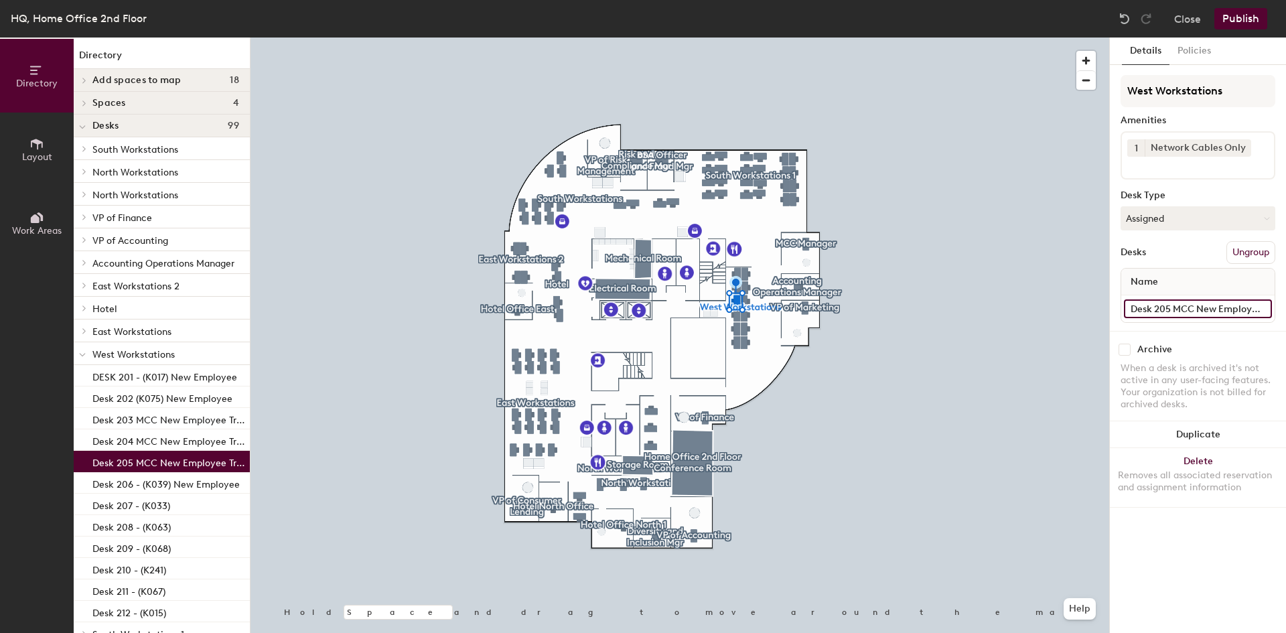
click at [1205, 309] on input "Desk 205 MCC New Employee Training - (K038)" at bounding box center [1198, 308] width 148 height 19
click at [1172, 307] on input "Desk 205 MCC New Employee Training - (K038)" at bounding box center [1198, 308] width 148 height 19
type input "Desk 205 - (K038) New Employee"
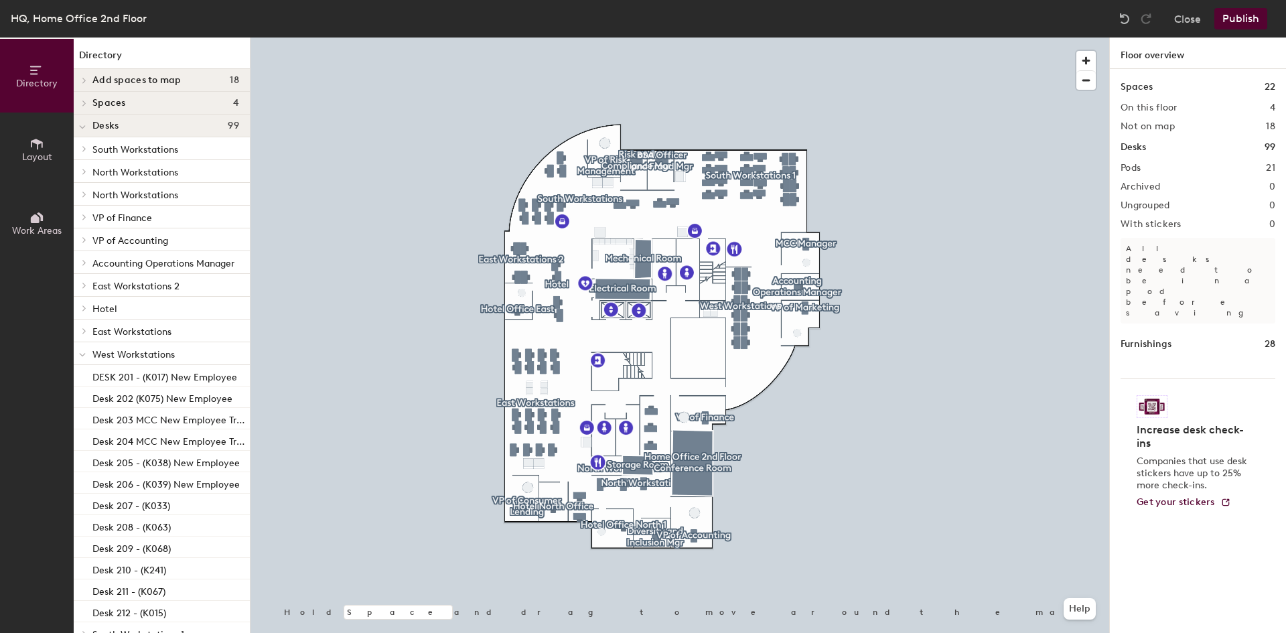
click at [1243, 13] on button "Publish" at bounding box center [1240, 18] width 53 height 21
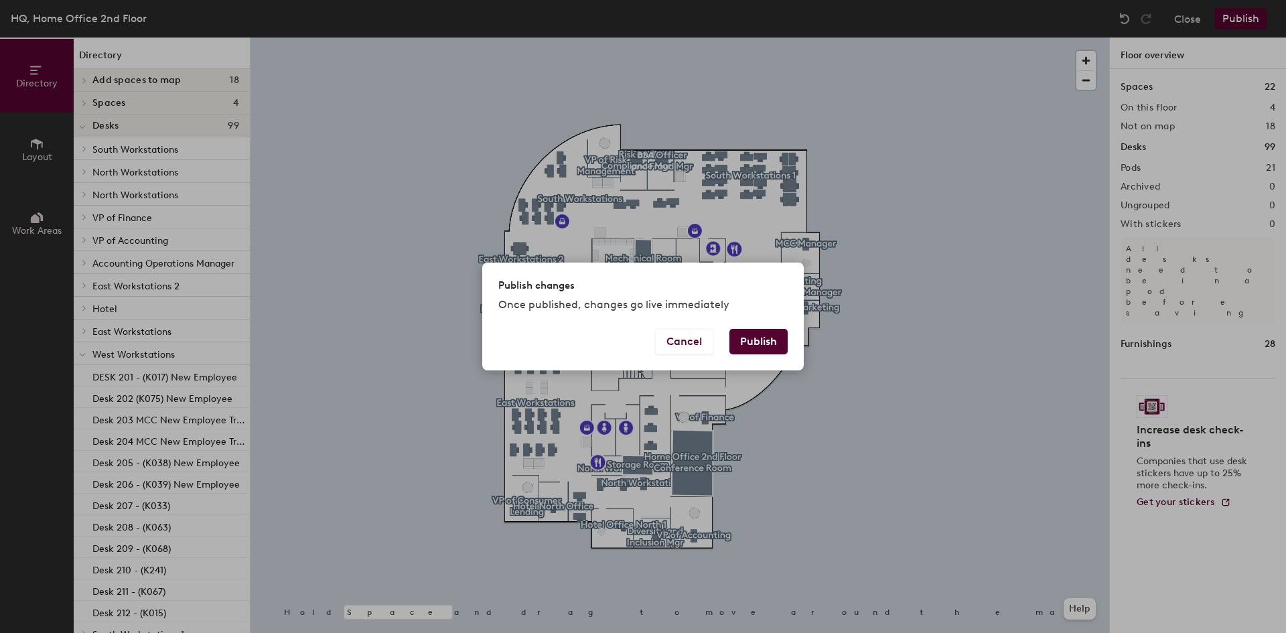
click at [745, 333] on button "Publish" at bounding box center [758, 341] width 58 height 25
